Goal: Navigation & Orientation: Find specific page/section

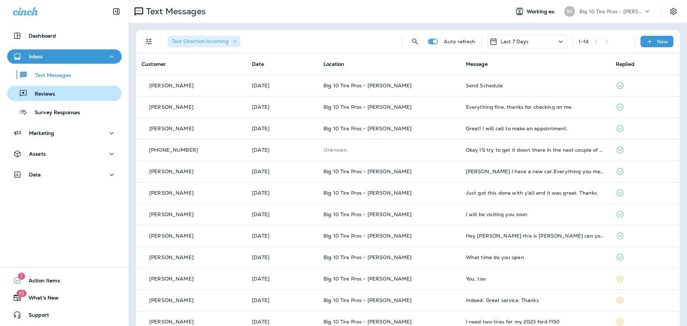
click at [53, 96] on p "Reviews" at bounding box center [42, 94] width 28 height 7
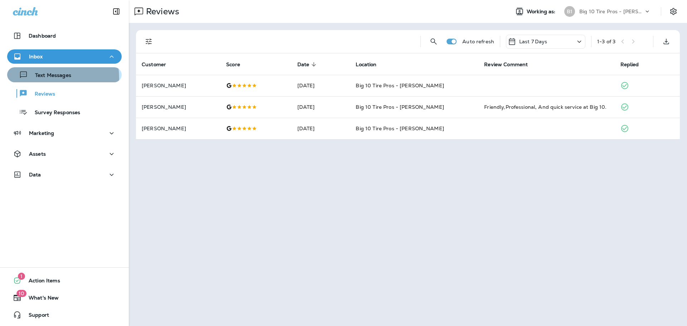
click at [52, 78] on p "Text Messages" at bounding box center [49, 75] width 43 height 7
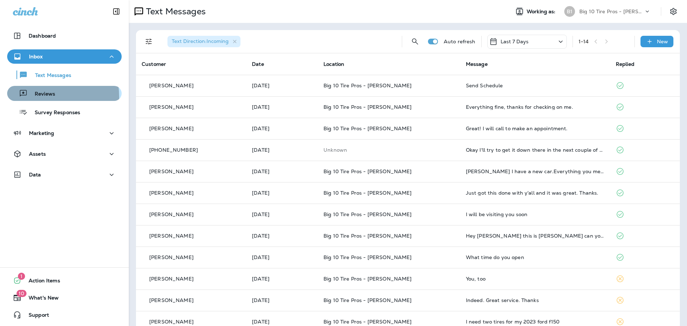
click at [41, 96] on p "Reviews" at bounding box center [42, 94] width 28 height 7
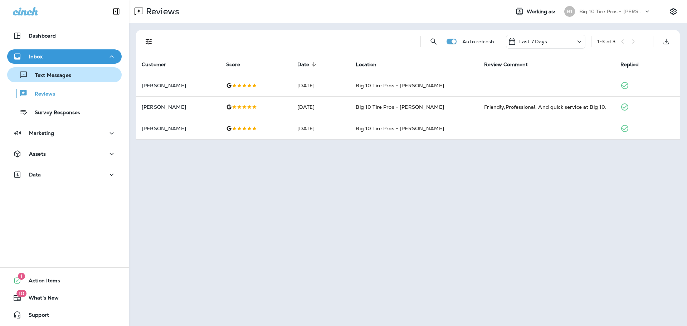
click at [46, 73] on p "Text Messages" at bounding box center [49, 75] width 43 height 7
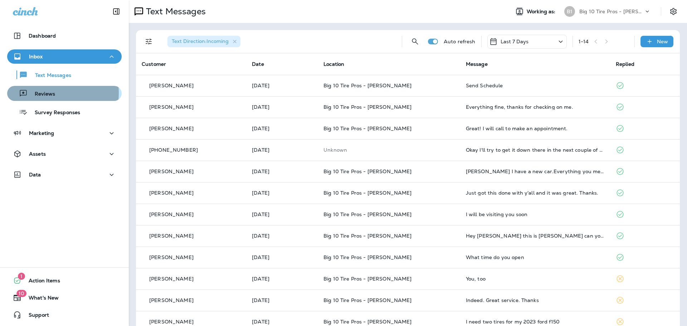
click at [53, 93] on p "Reviews" at bounding box center [42, 94] width 28 height 7
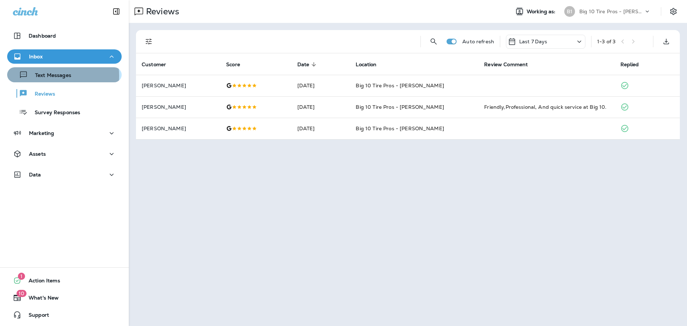
click at [52, 76] on p "Text Messages" at bounding box center [49, 75] width 43 height 7
